Goal: Task Accomplishment & Management: Use online tool/utility

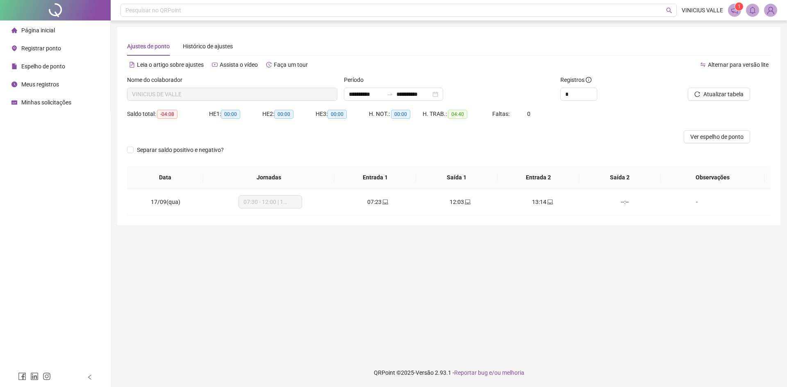
click at [55, 50] on span "Registrar ponto" at bounding box center [41, 48] width 40 height 7
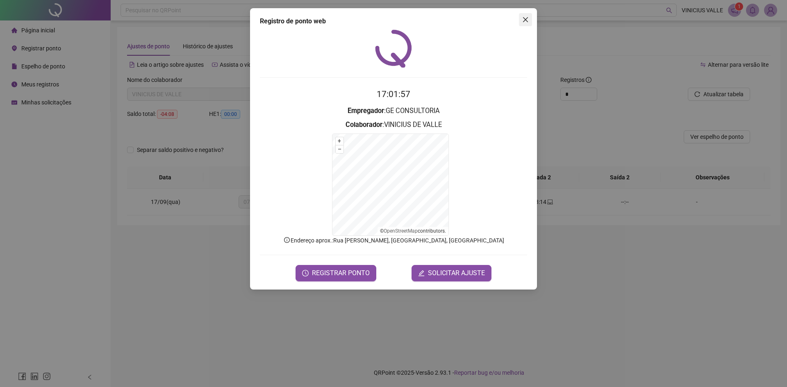
click at [525, 17] on icon "close" at bounding box center [525, 19] width 7 height 7
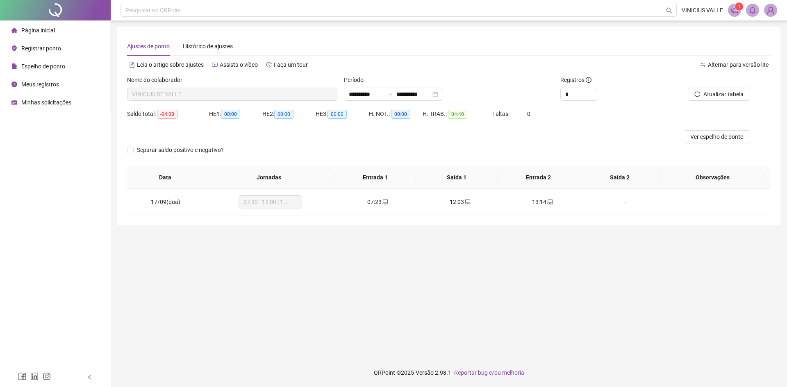
click at [46, 48] on span "Registrar ponto" at bounding box center [41, 48] width 40 height 7
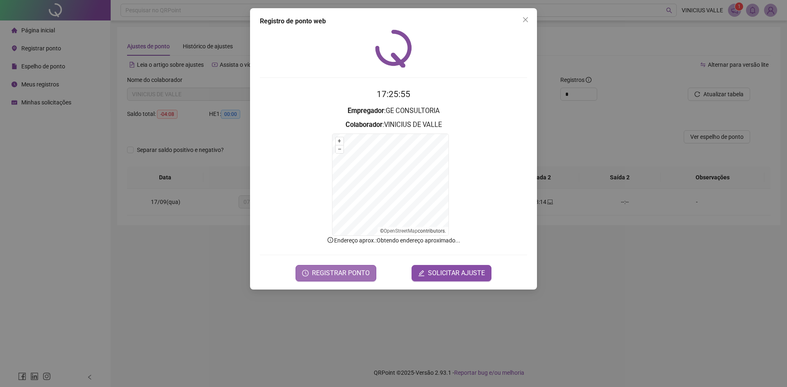
click at [335, 270] on span "REGISTRAR PONTO" at bounding box center [341, 274] width 58 height 10
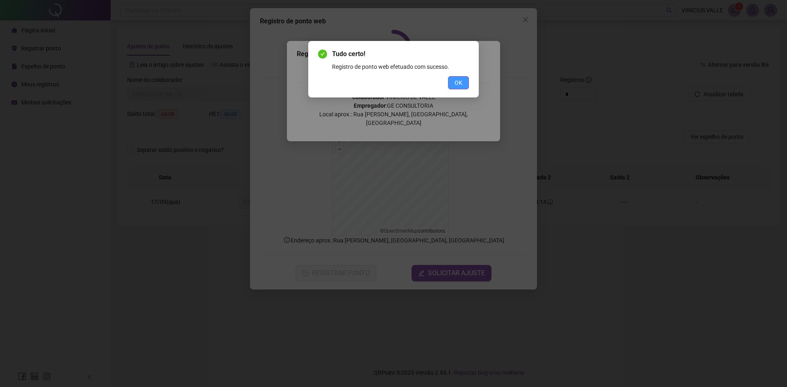
click at [453, 84] on button "OK" at bounding box center [458, 82] width 21 height 13
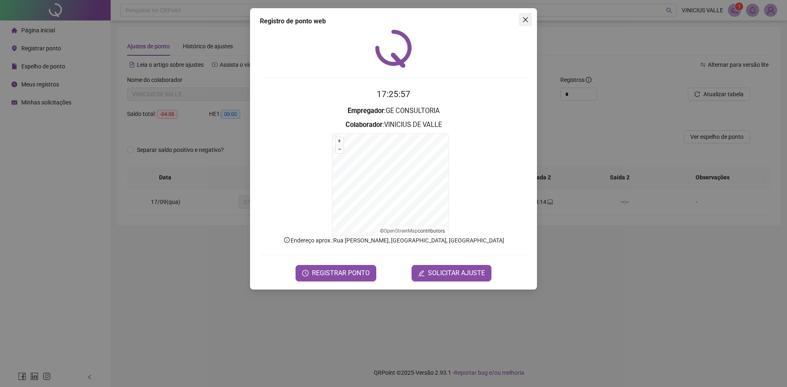
click at [526, 18] on icon "close" at bounding box center [525, 19] width 7 height 7
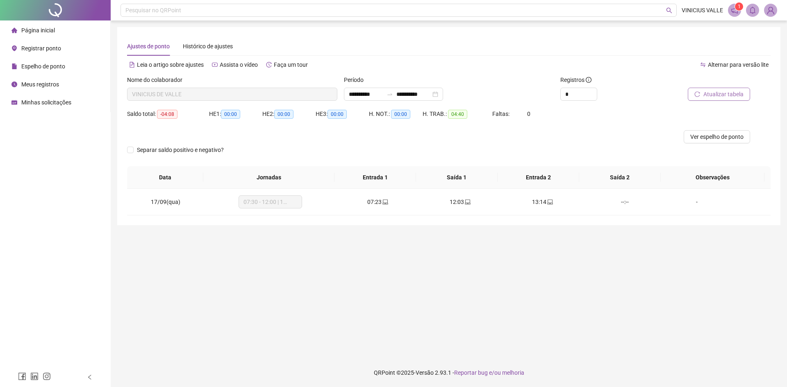
click at [717, 96] on span "Atualizar tabela" at bounding box center [724, 94] width 40 height 9
